Goal: Task Accomplishment & Management: Manage account settings

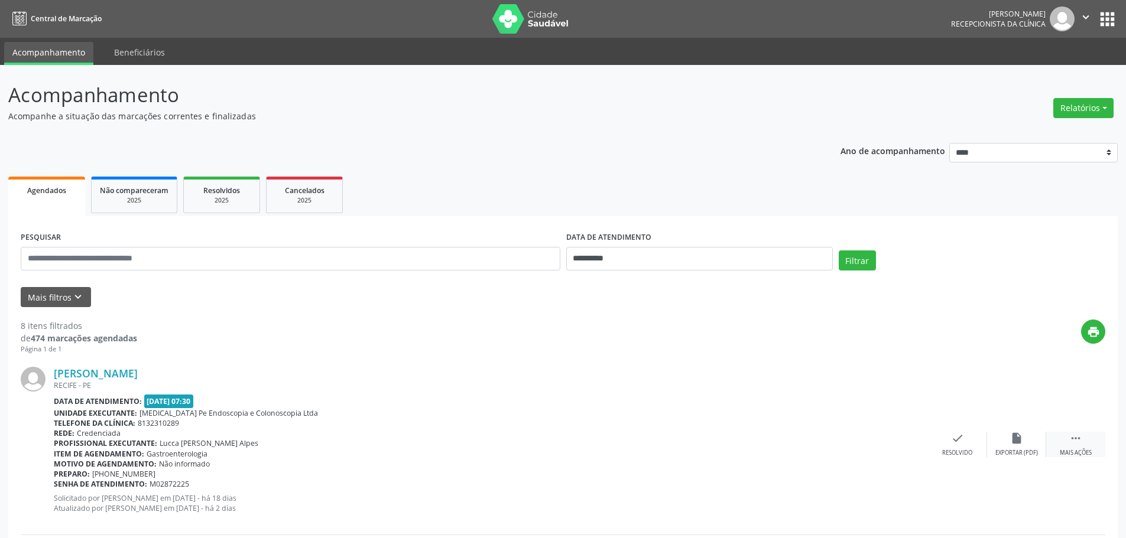
click at [1077, 452] on div "Mais ações" at bounding box center [1076, 453] width 32 height 8
click at [1009, 450] on div "Não compareceu" at bounding box center [1016, 453] width 50 height 8
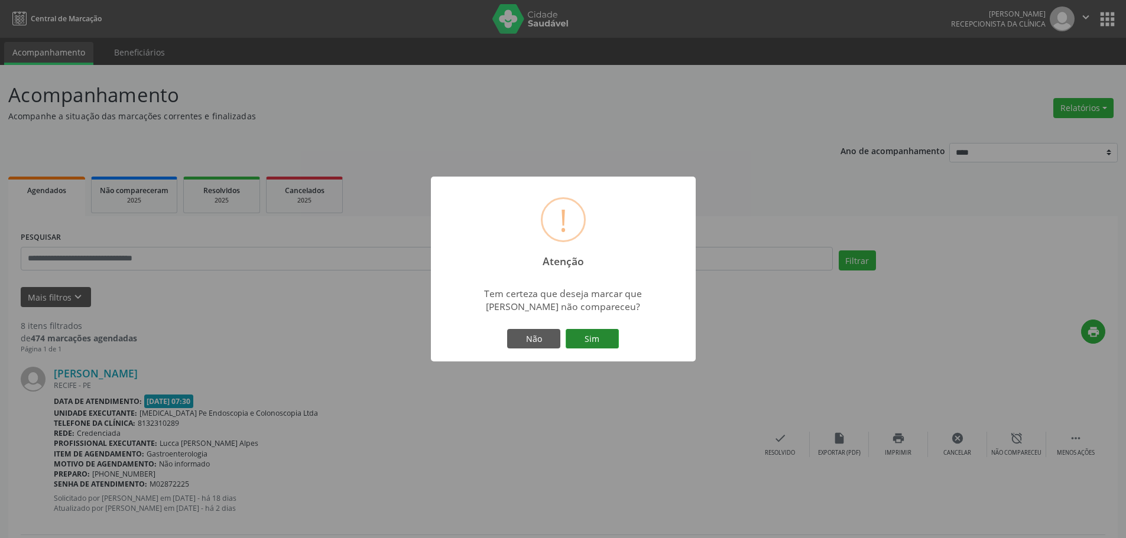
click at [578, 329] on button "Sim" at bounding box center [592, 339] width 53 height 20
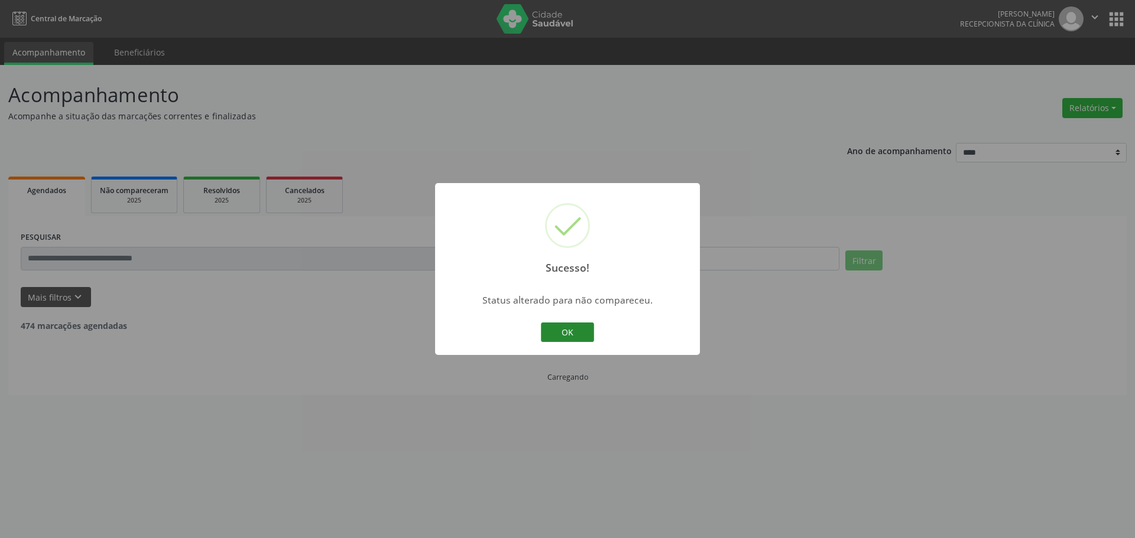
click at [573, 335] on button "OK" at bounding box center [567, 333] width 53 height 20
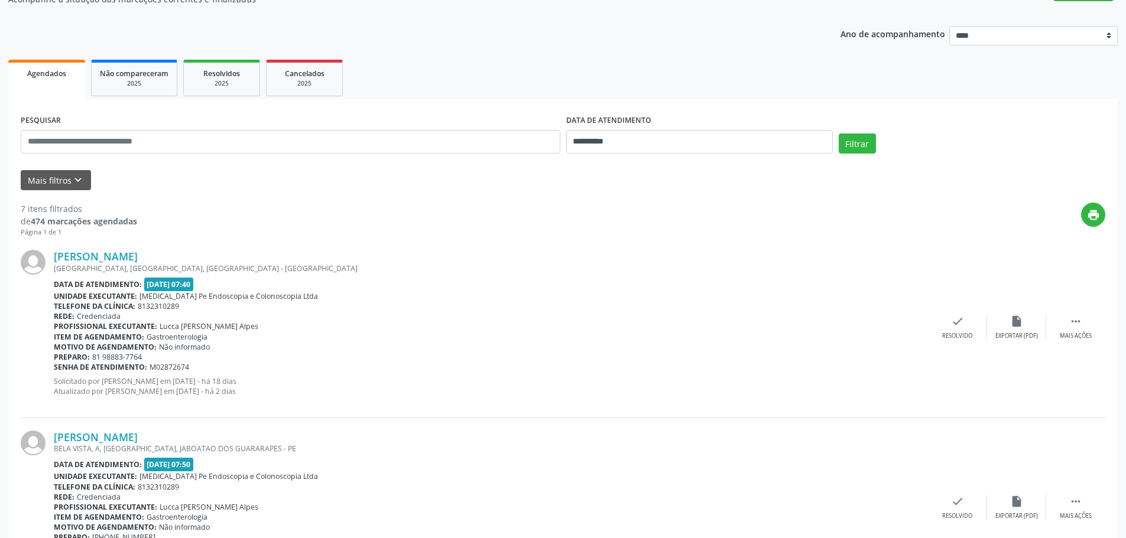
scroll to position [118, 0]
click at [1074, 335] on div "Mais ações" at bounding box center [1076, 335] width 32 height 8
click at [1028, 335] on div "Não compareceu" at bounding box center [1016, 335] width 50 height 8
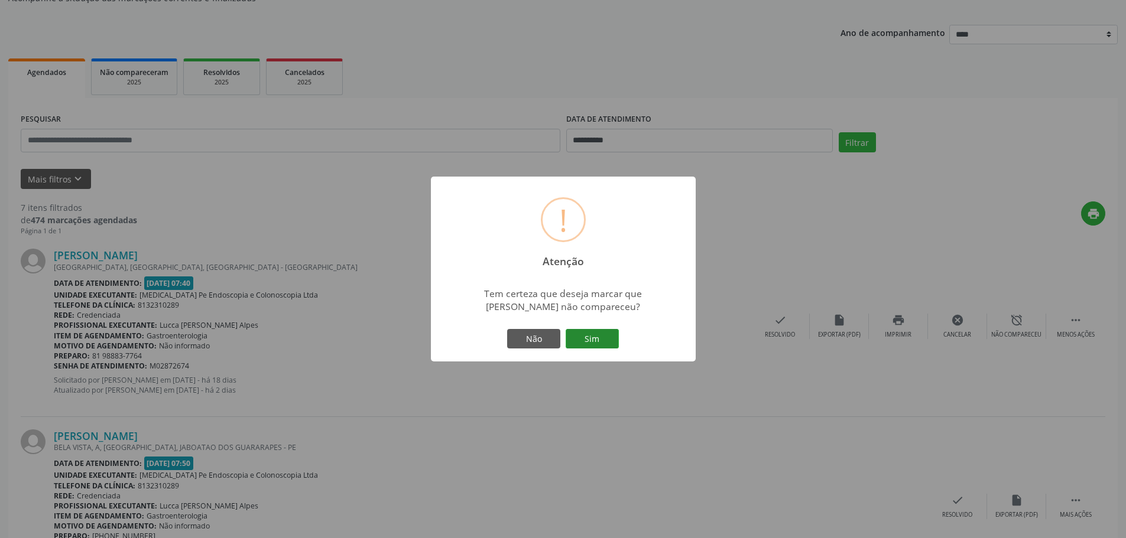
click at [602, 344] on button "Sim" at bounding box center [592, 339] width 53 height 20
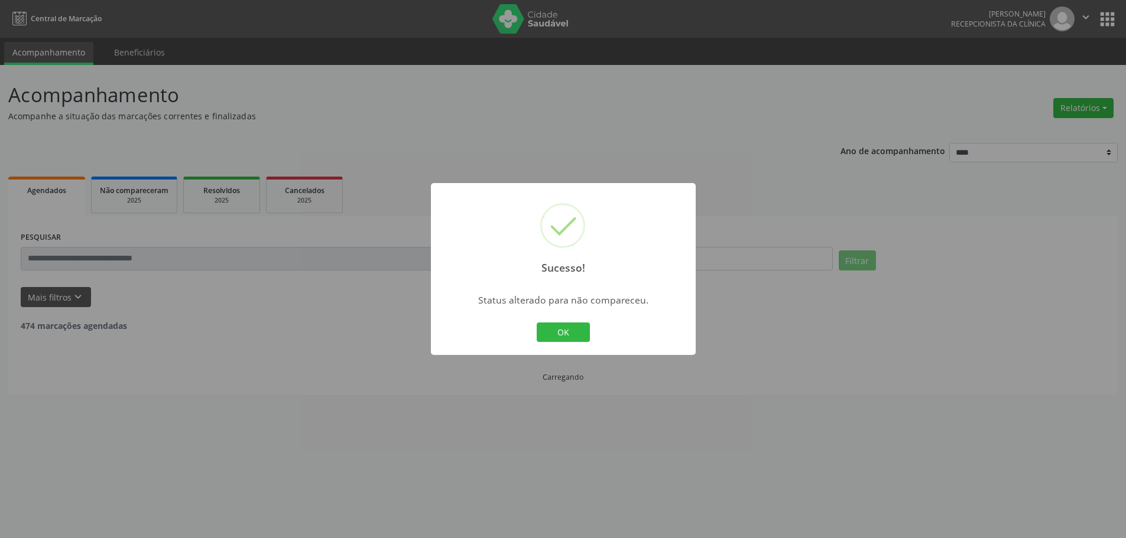
scroll to position [0, 0]
click at [581, 332] on button "OK" at bounding box center [567, 333] width 53 height 20
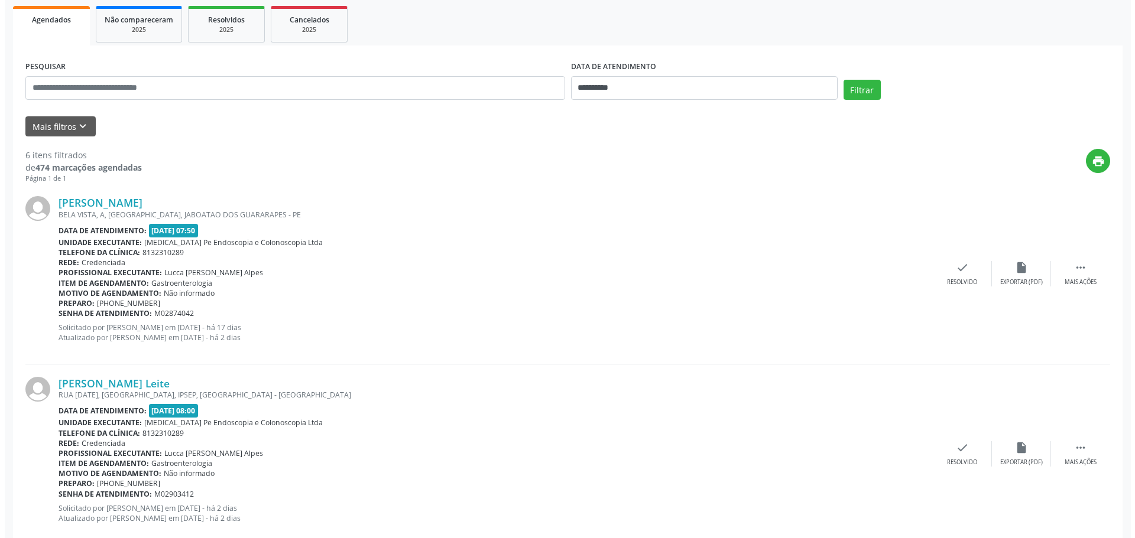
scroll to position [177, 0]
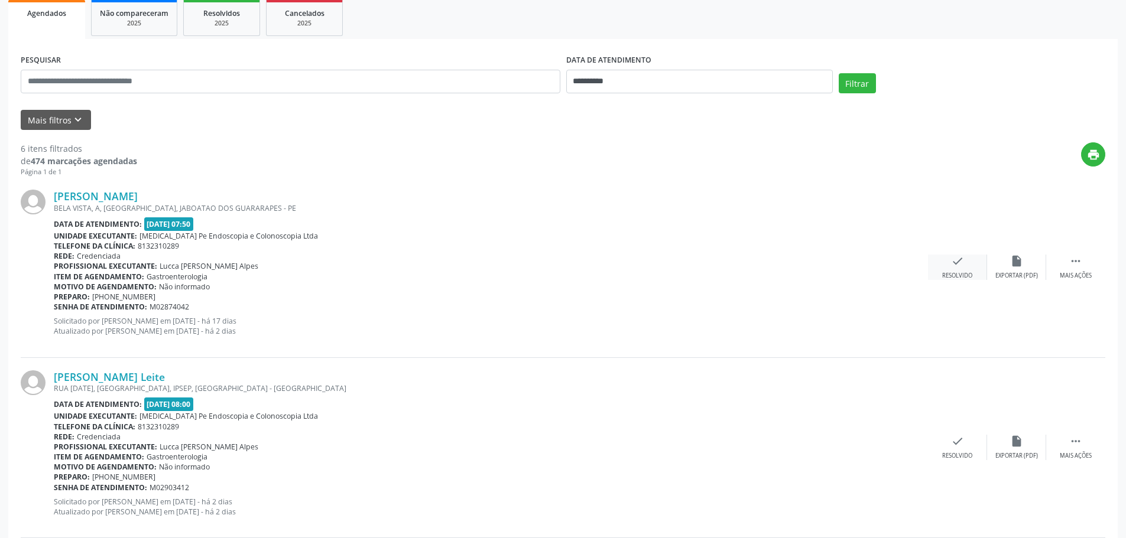
click at [952, 275] on div "Resolvido" at bounding box center [957, 276] width 30 height 8
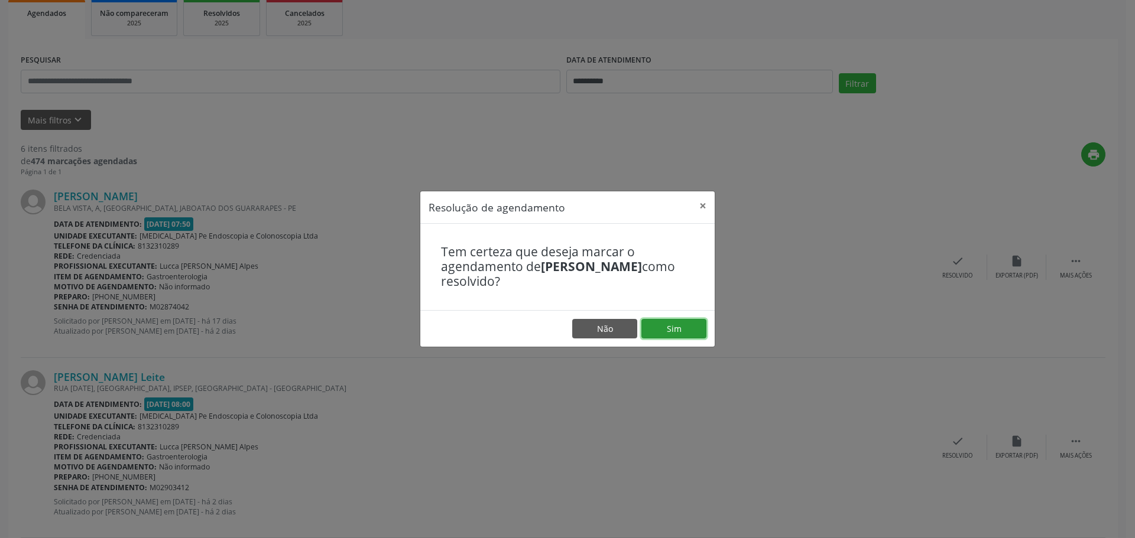
click at [685, 330] on button "Sim" at bounding box center [673, 329] width 65 height 20
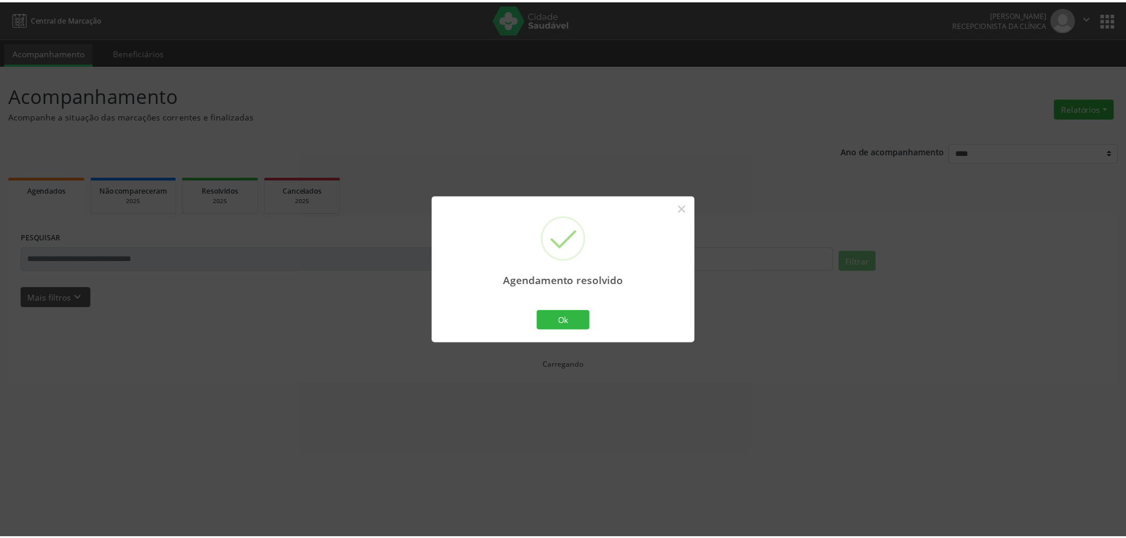
scroll to position [0, 0]
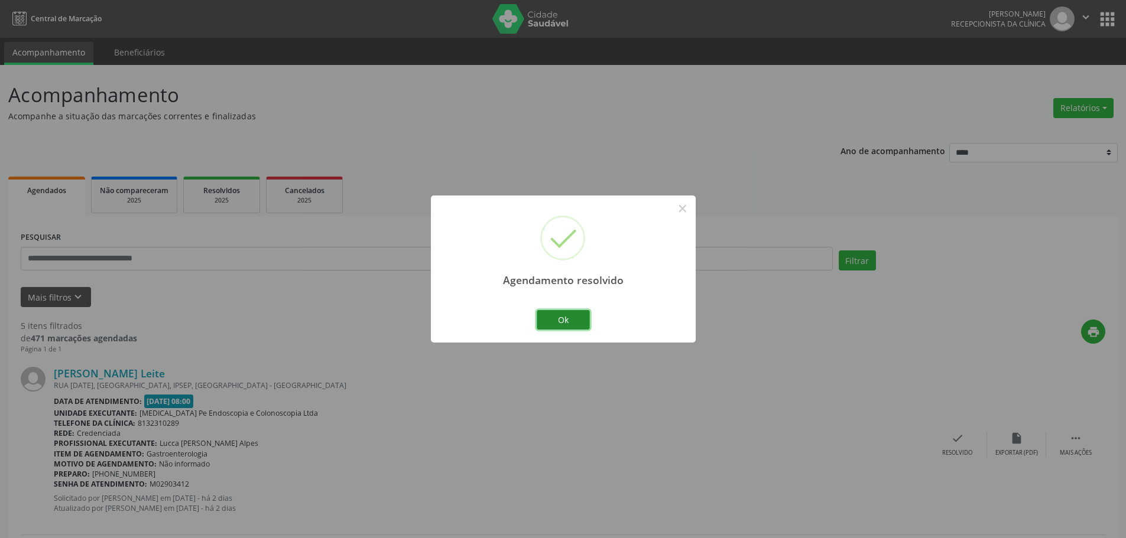
click at [580, 313] on button "Ok" at bounding box center [563, 320] width 53 height 20
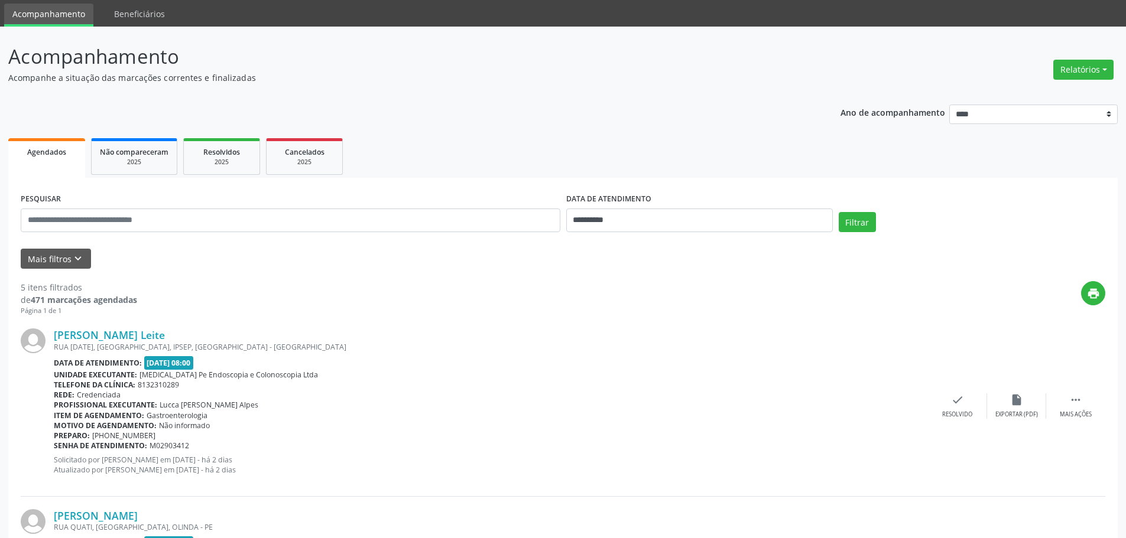
scroll to position [59, 0]
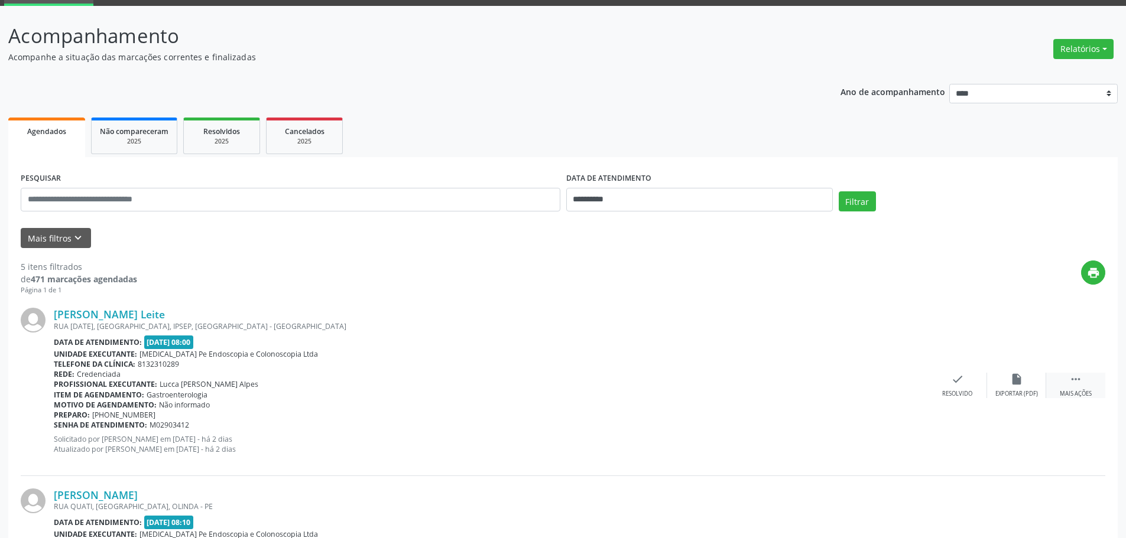
click at [1079, 385] on icon "" at bounding box center [1075, 379] width 13 height 13
click at [1009, 381] on div "alarm_off Não compareceu" at bounding box center [1016, 385] width 59 height 25
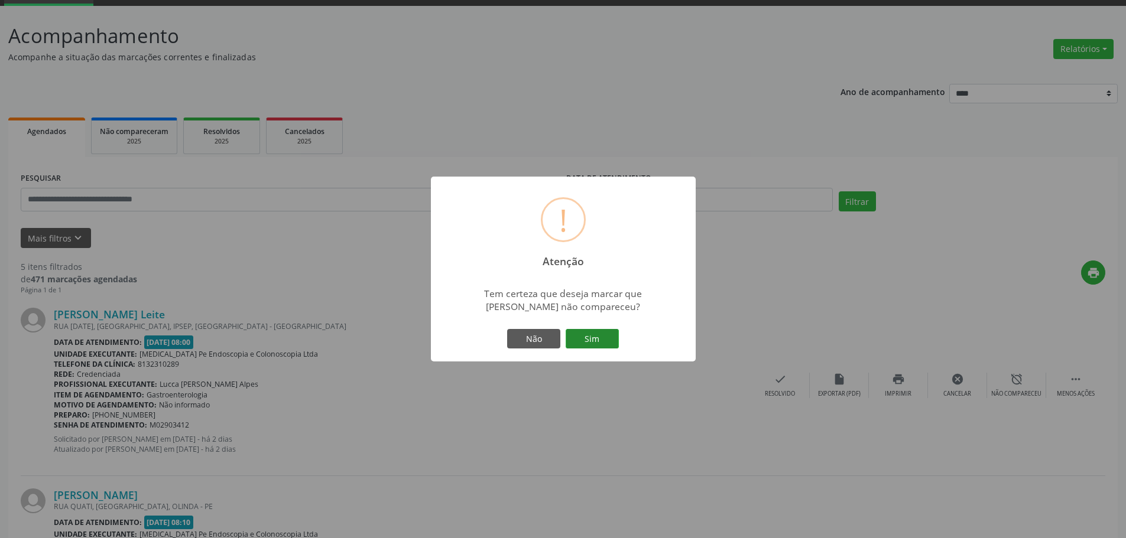
click at [576, 335] on button "Sim" at bounding box center [592, 339] width 53 height 20
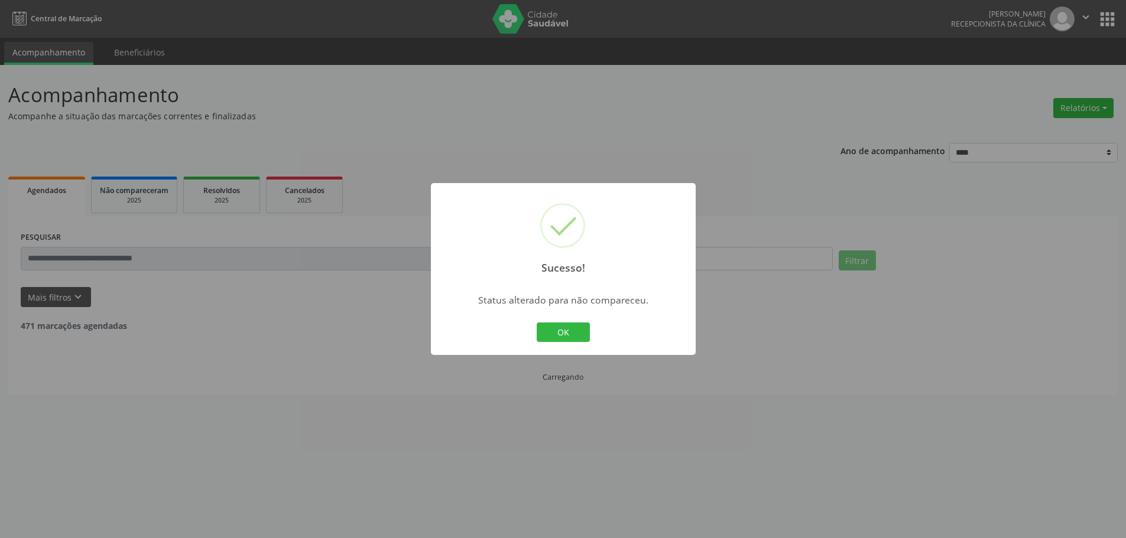
scroll to position [0, 0]
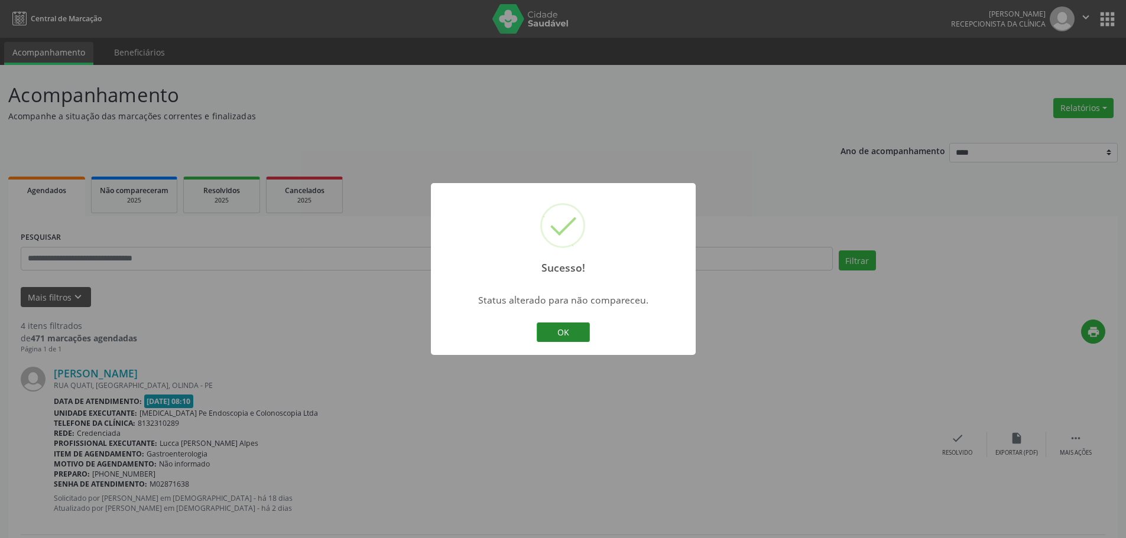
click at [559, 336] on button "OK" at bounding box center [563, 333] width 53 height 20
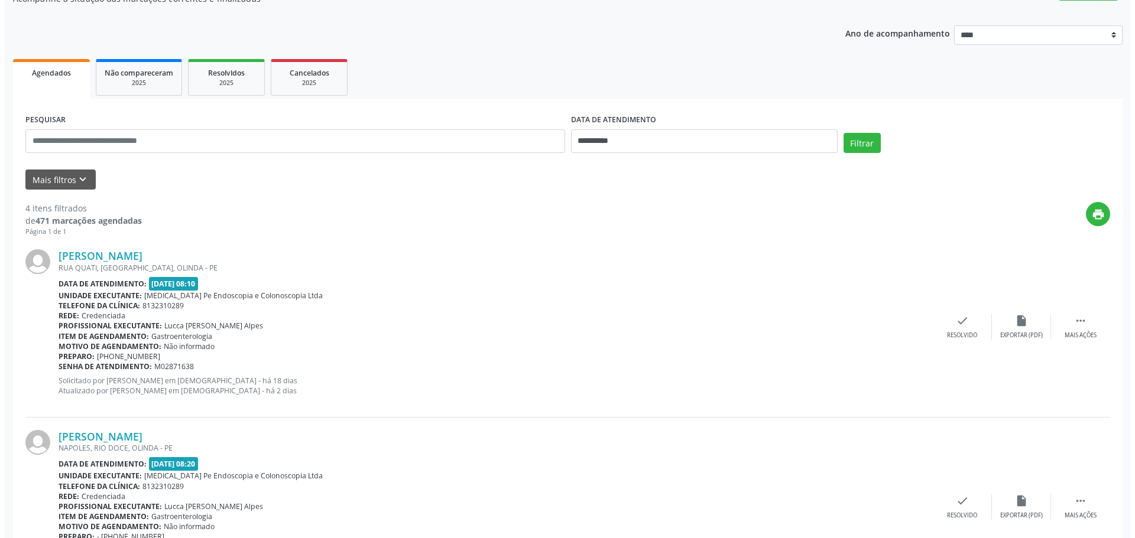
scroll to position [177, 0]
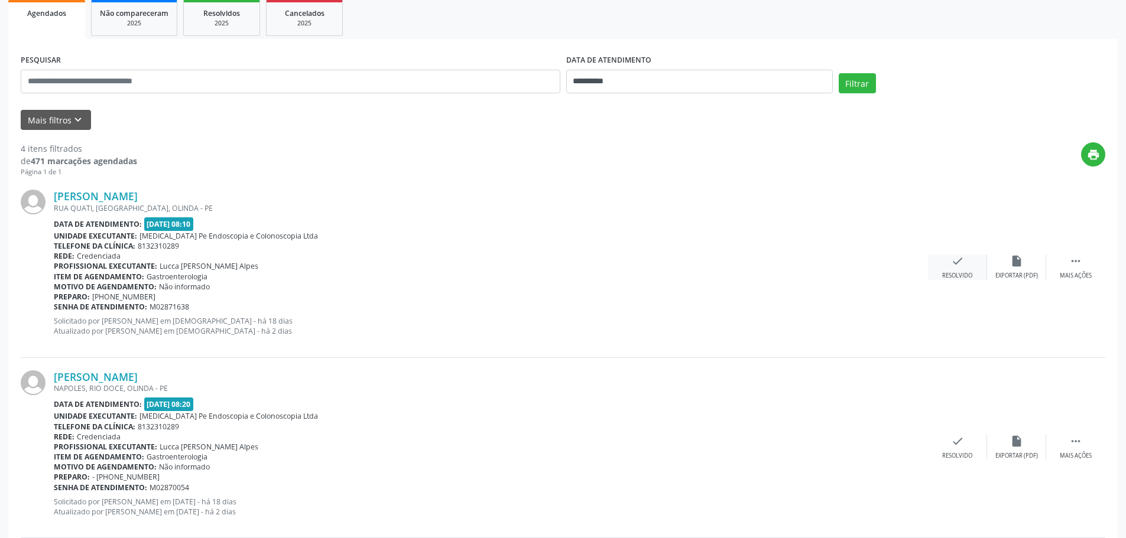
click at [958, 271] on div "check Resolvido" at bounding box center [957, 267] width 59 height 25
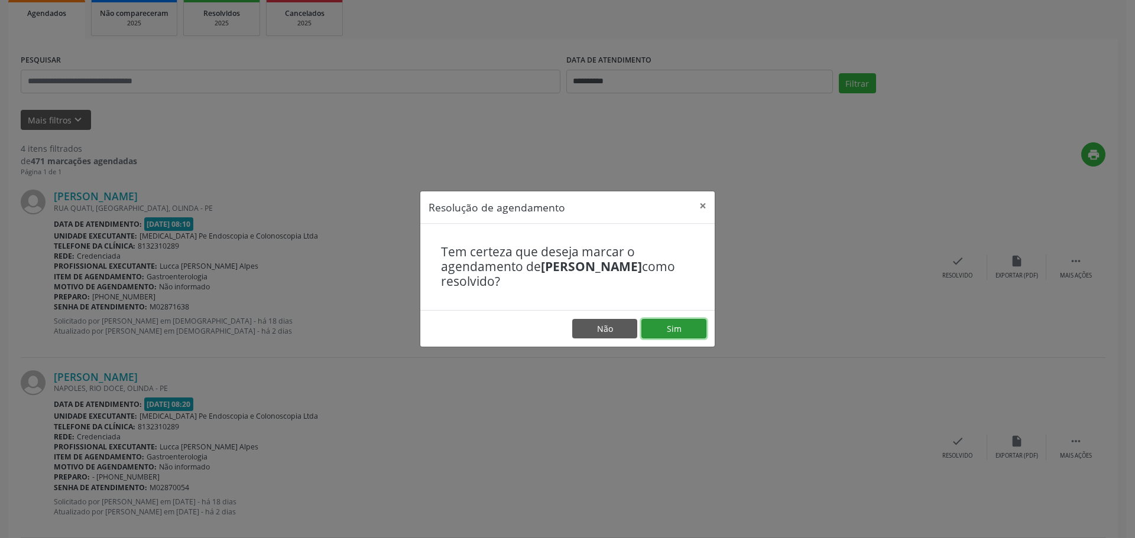
click at [663, 330] on button "Sim" at bounding box center [673, 329] width 65 height 20
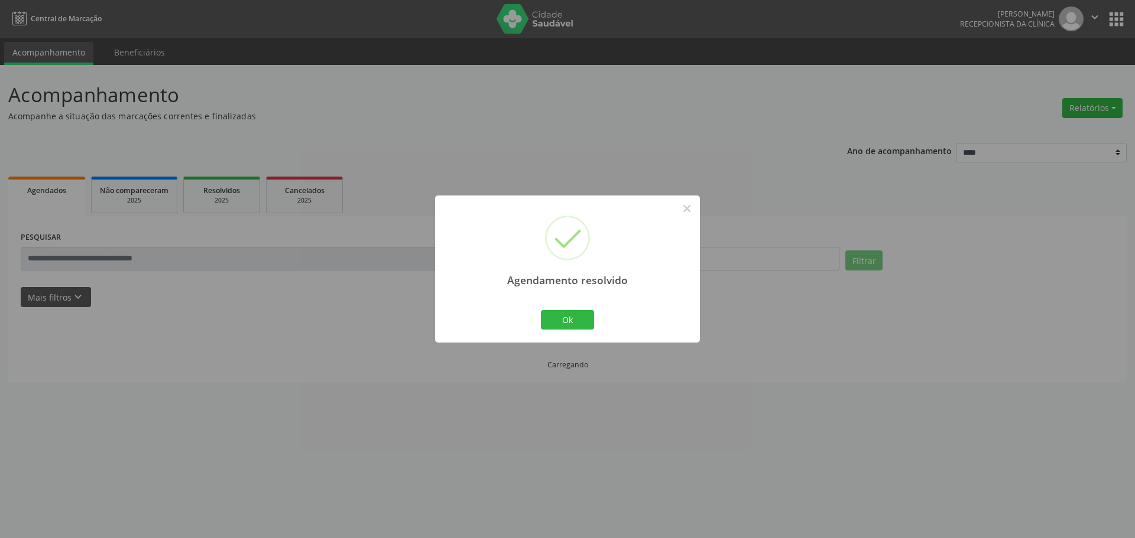
scroll to position [0, 0]
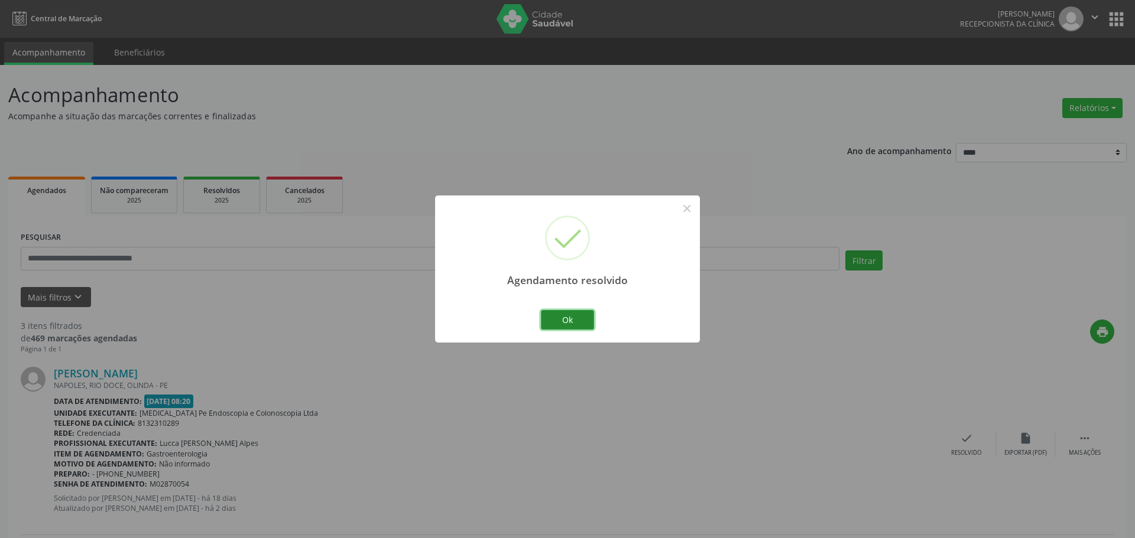
click at [550, 314] on button "Ok" at bounding box center [567, 320] width 53 height 20
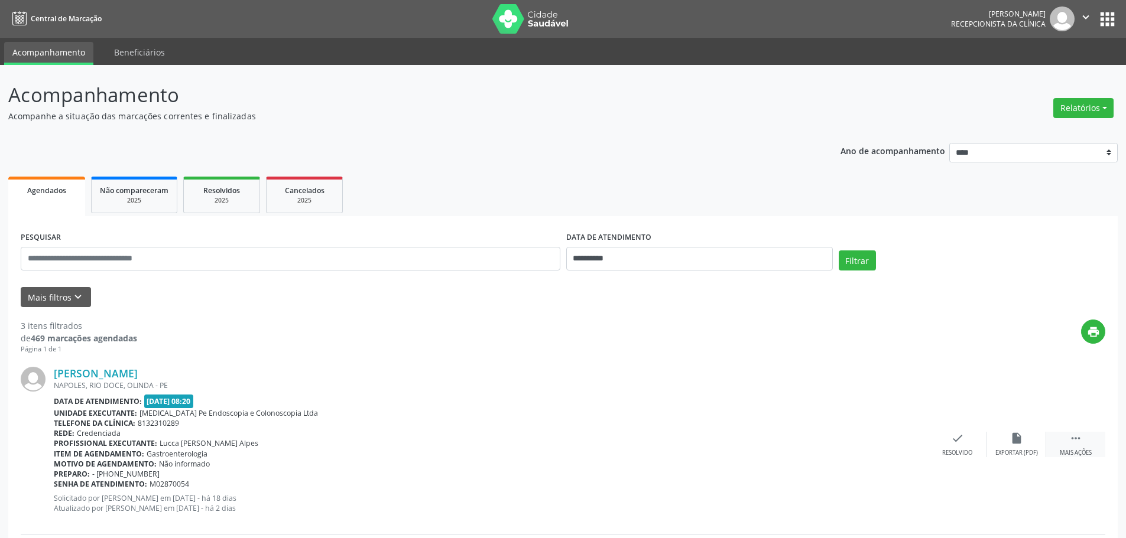
click at [1087, 437] on div " Mais ações" at bounding box center [1075, 444] width 59 height 25
click at [1011, 440] on icon "alarm_off" at bounding box center [1016, 438] width 13 height 13
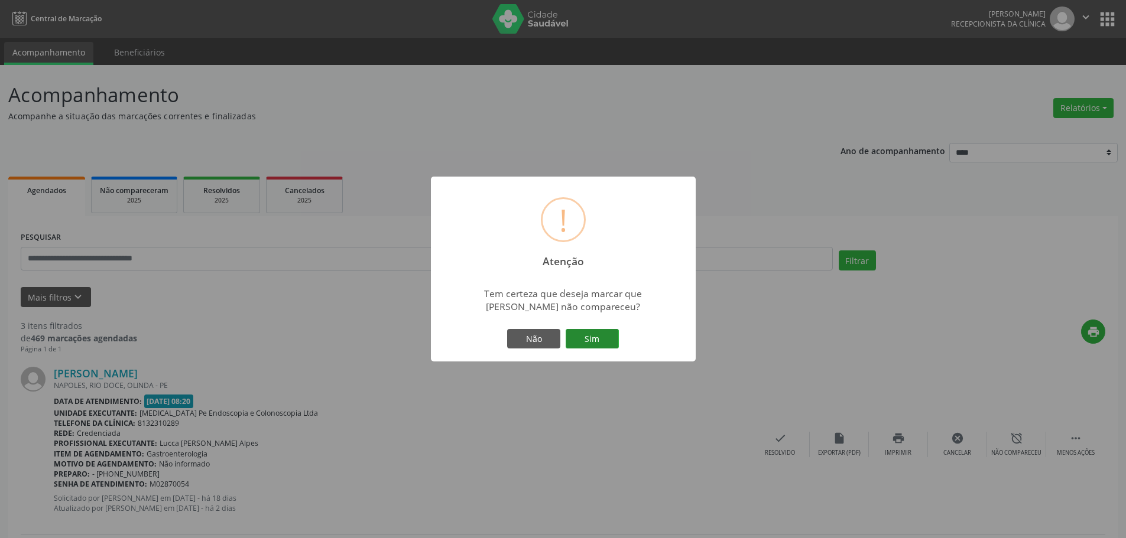
click at [580, 334] on button "Sim" at bounding box center [592, 339] width 53 height 20
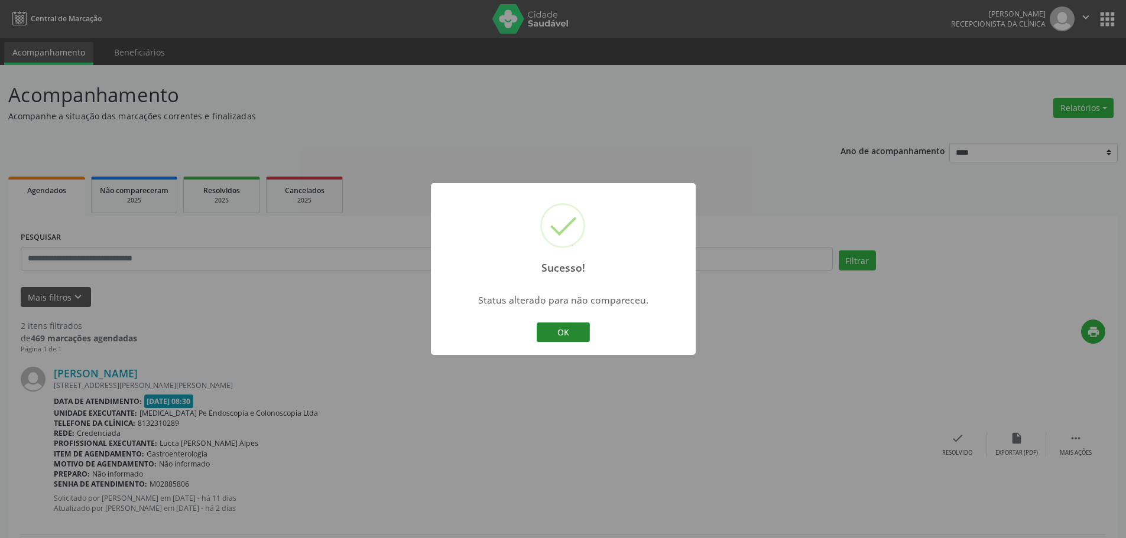
click at [581, 336] on button "OK" at bounding box center [563, 333] width 53 height 20
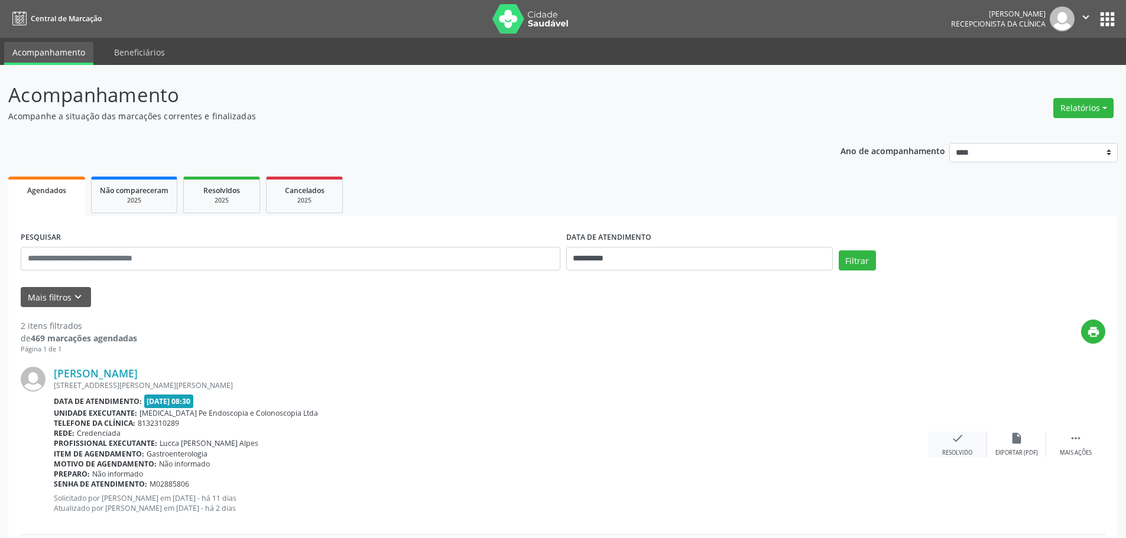
click at [963, 451] on div "Resolvido" at bounding box center [957, 453] width 30 height 8
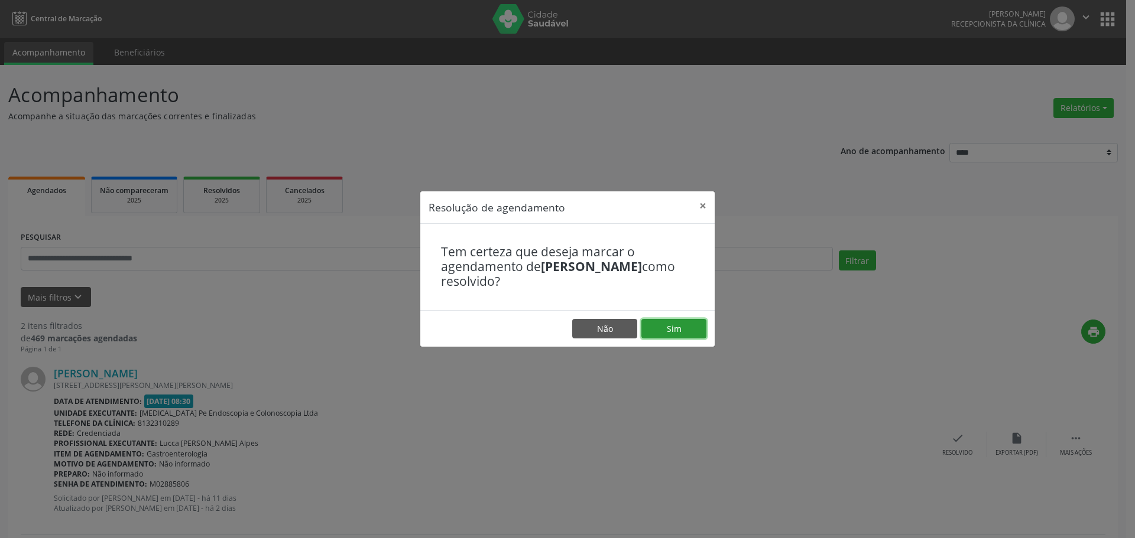
click at [684, 331] on button "Sim" at bounding box center [673, 329] width 65 height 20
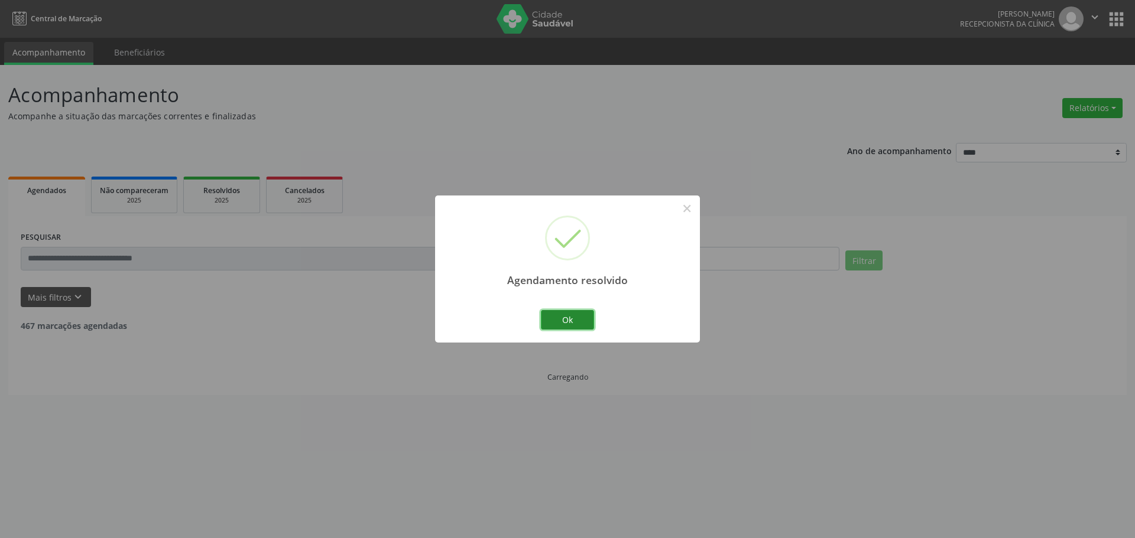
click at [560, 330] on button "Ok" at bounding box center [567, 320] width 53 height 20
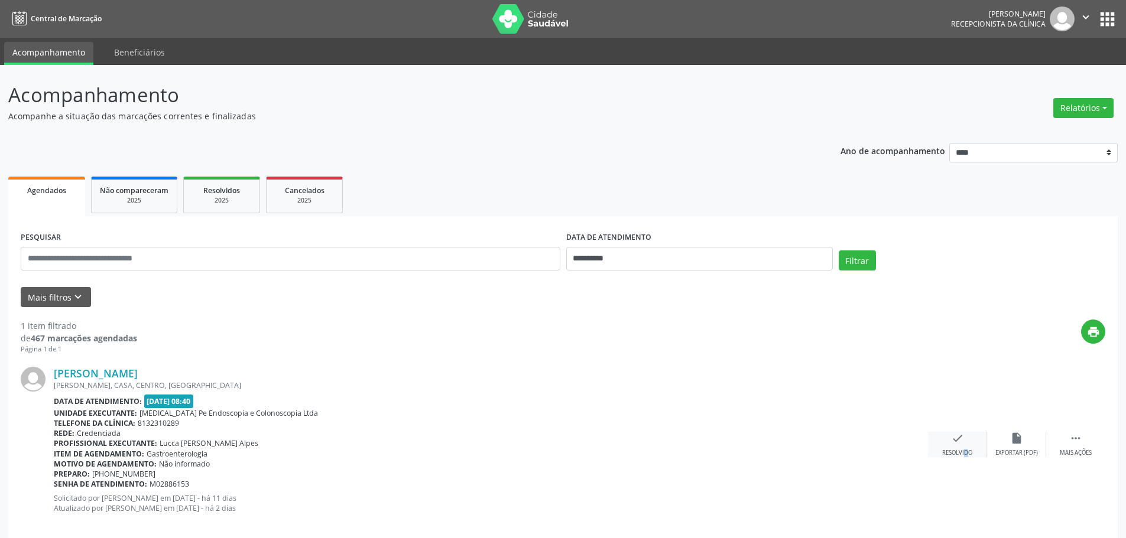
click at [957, 450] on div "Resolvido" at bounding box center [957, 453] width 30 height 8
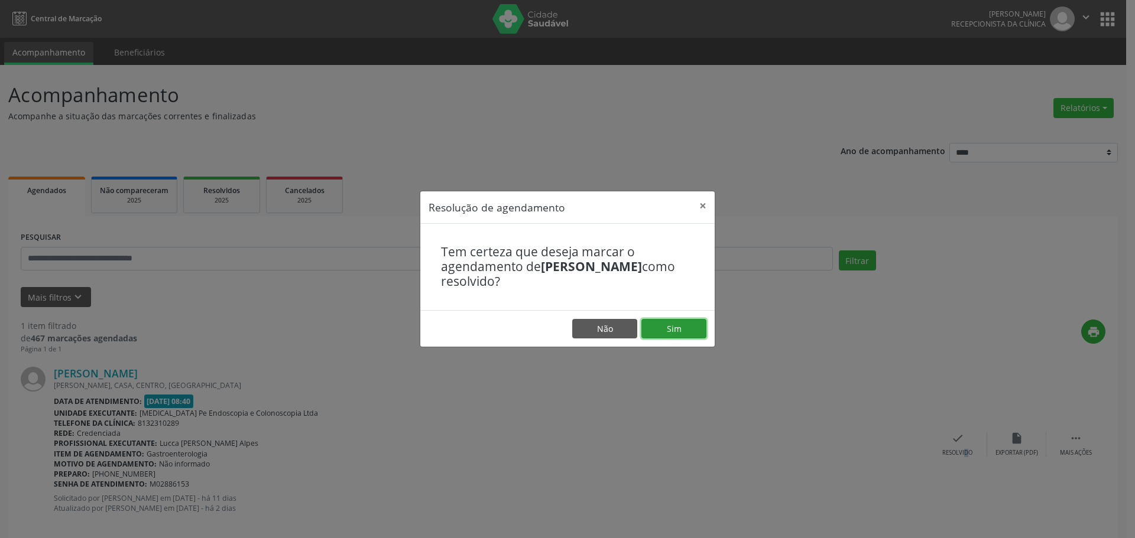
click at [656, 324] on button "Sim" at bounding box center [673, 329] width 65 height 20
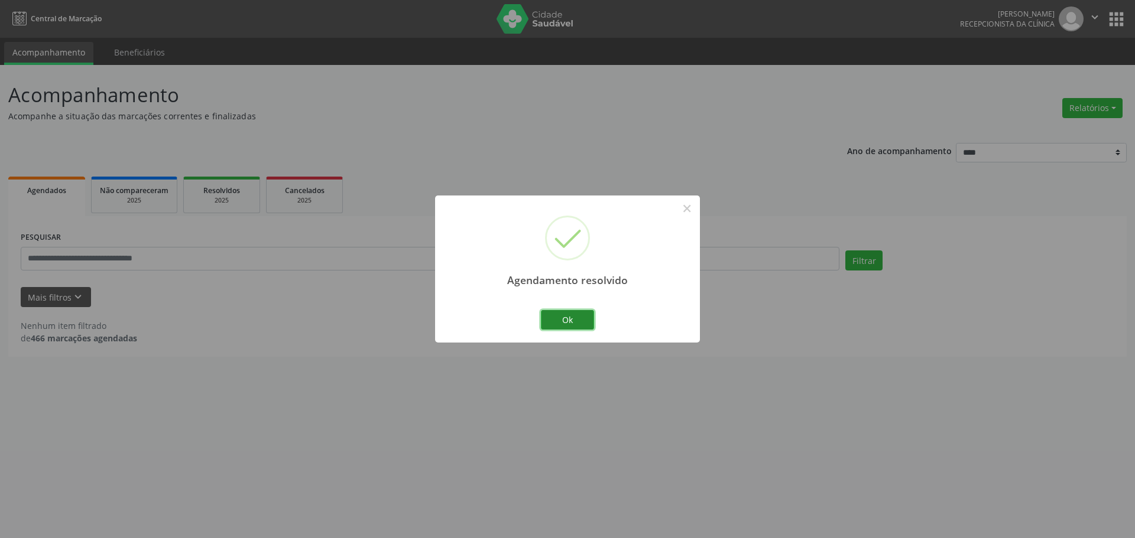
click at [571, 317] on button "Ok" at bounding box center [567, 320] width 53 height 20
